Goal: Information Seeking & Learning: Understand process/instructions

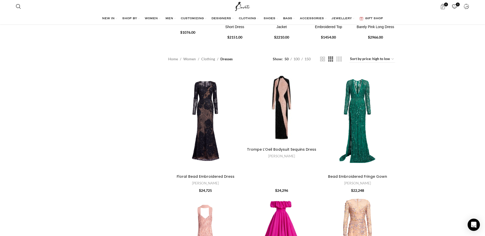
scroll to position [26, 0]
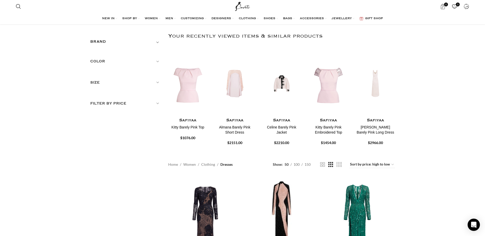
click at [244, 6] on img "Site logo" at bounding box center [242, 6] width 17 height 13
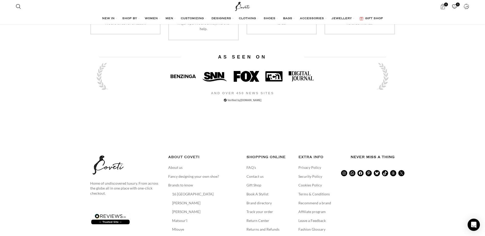
scroll to position [1048, 0]
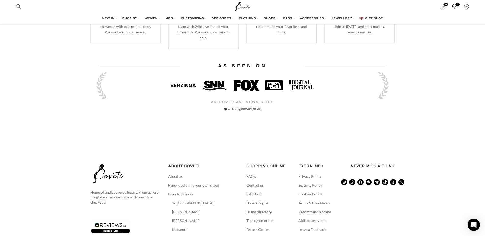
click at [259, 236] on link "Returns and Refunds" at bounding box center [262, 238] width 33 height 5
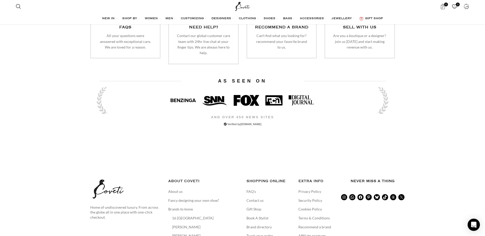
scroll to position [1124, 0]
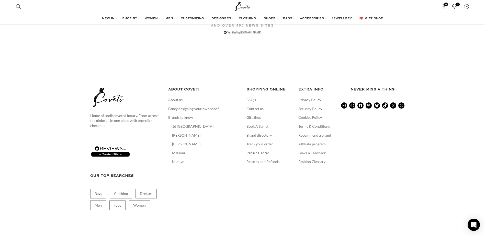
click at [264, 150] on link "Return Center" at bounding box center [257, 152] width 23 height 5
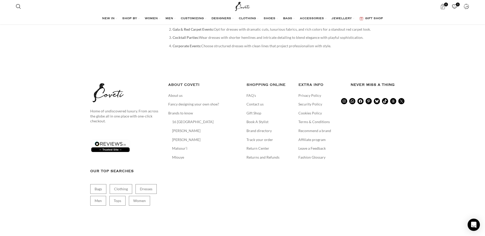
scroll to position [3020, 0]
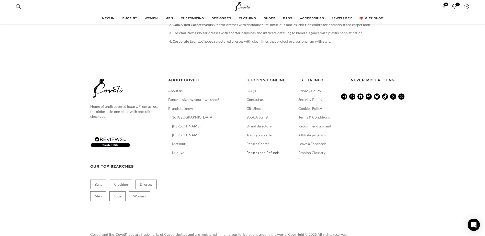
click at [261, 150] on link "Returns and Refunds" at bounding box center [262, 152] width 33 height 5
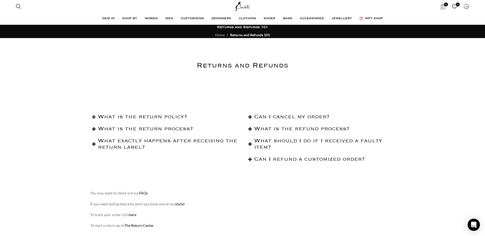
click at [161, 116] on h2 "What is the return policy?" at bounding box center [168, 117] width 141 height 6
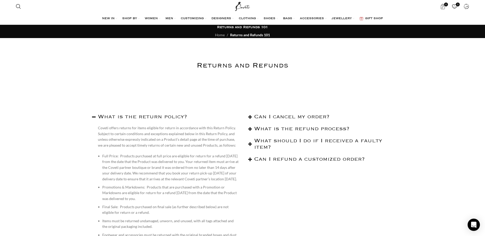
click at [246, 7] on img "Site logo" at bounding box center [242, 6] width 17 height 13
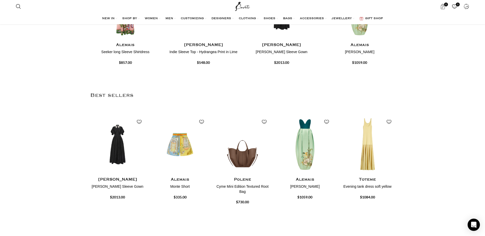
scroll to position [307, 0]
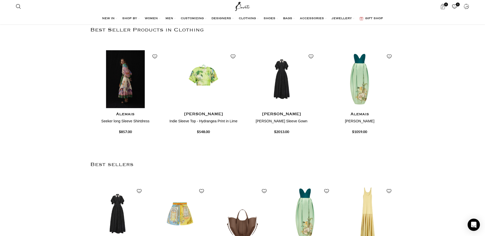
click at [132, 79] on img "1 / 4" at bounding box center [125, 79] width 73 height 63
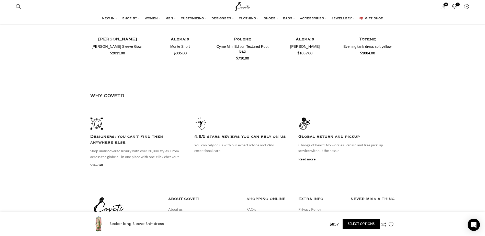
scroll to position [0, 54]
click at [307, 157] on link "Read more" at bounding box center [306, 159] width 17 height 4
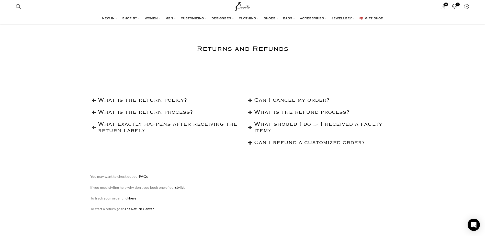
scroll to position [26, 0]
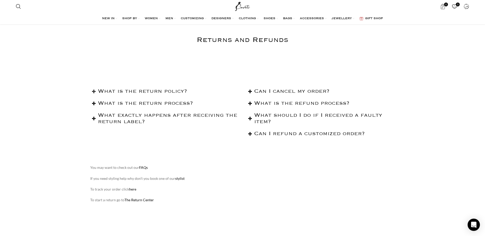
click at [146, 95] on h2 "What is the return policy?" at bounding box center [168, 91] width 141 height 6
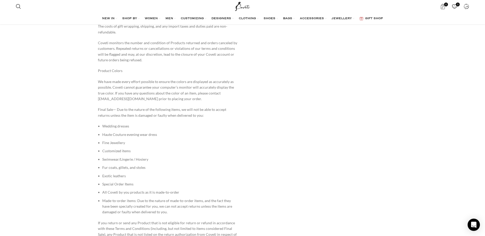
scroll to position [460, 0]
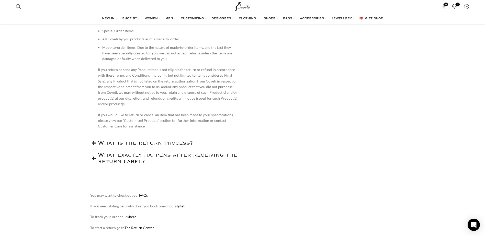
click at [164, 146] on h2 "What is the return process?" at bounding box center [168, 143] width 141 height 6
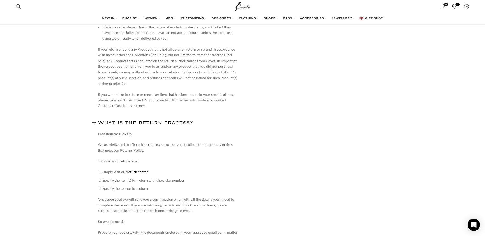
scroll to position [511, 0]
